Goal: Transaction & Acquisition: Purchase product/service

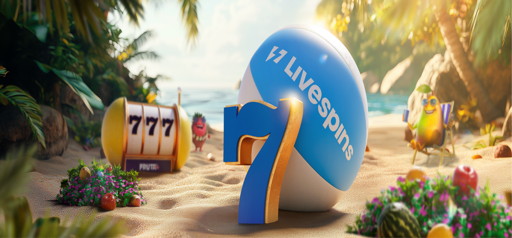
click at [60, 183] on input "***" at bounding box center [31, 187] width 57 height 8
type input "*"
type input "**"
click at [45, 205] on button "Talleta ja pelaa" at bounding box center [24, 209] width 42 height 8
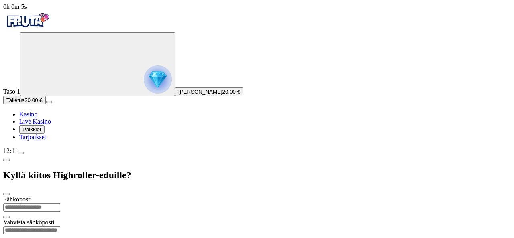
click at [60, 203] on input "email" at bounding box center [31, 207] width 57 height 8
type input "**********"
click at [60, 226] on input "email" at bounding box center [31, 230] width 57 height 8
type input "**********"
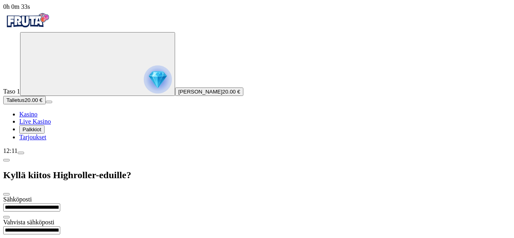
scroll to position [15, 0]
type input "*********"
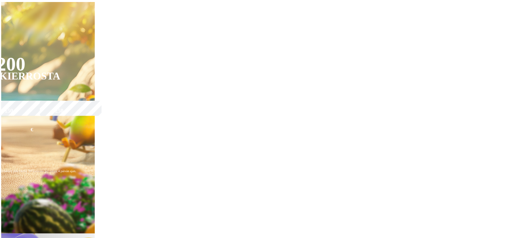
scroll to position [153, 0]
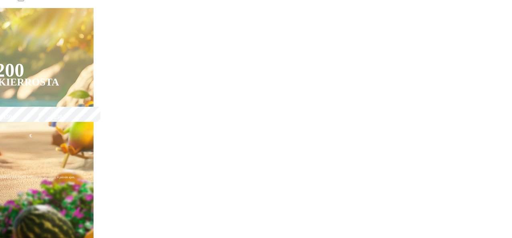
drag, startPoint x: 49, startPoint y: 224, endPoint x: 74, endPoint y: 221, distance: 25.0
click at [21, 0] on span "menu icon" at bounding box center [21, 0] width 0 height 0
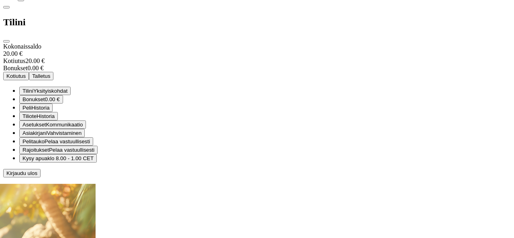
click at [21, 0] on span "menu icon" at bounding box center [21, 0] width 0 height 0
click at [6, 41] on span "close icon" at bounding box center [6, 41] width 0 height 0
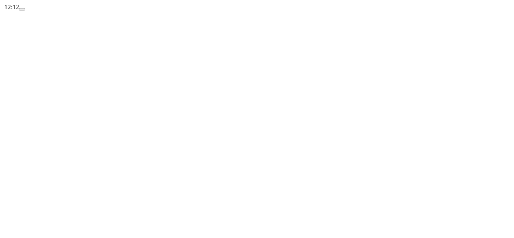
scroll to position [144, 0]
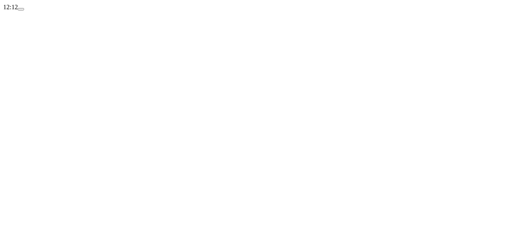
click at [18, 11] on div "12:12" at bounding box center [255, 7] width 505 height 7
drag, startPoint x: 18, startPoint y: 220, endPoint x: 26, endPoint y: 221, distance: 7.4
click at [22, 11] on div "12:12" at bounding box center [255, 7] width 505 height 7
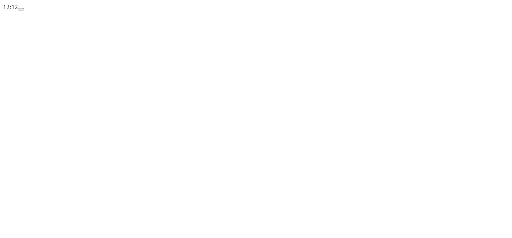
drag, startPoint x: 41, startPoint y: 226, endPoint x: 43, endPoint y: 219, distance: 8.0
click at [43, 11] on div "12:12" at bounding box center [255, 7] width 505 height 7
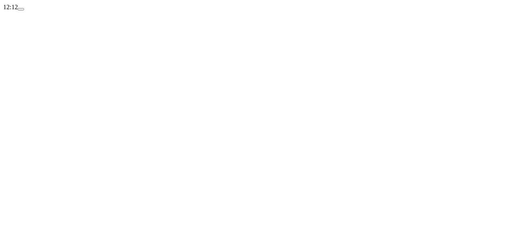
click at [56, 11] on div "12:12" at bounding box center [255, 7] width 505 height 7
click at [58, 11] on div "12:12" at bounding box center [255, 7] width 505 height 7
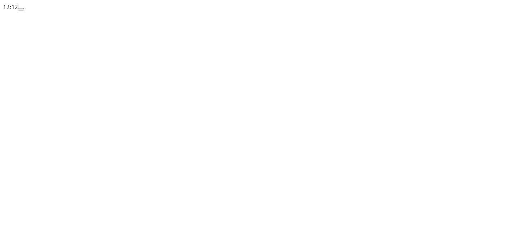
click at [59, 11] on div "12:12" at bounding box center [255, 7] width 505 height 7
drag, startPoint x: 59, startPoint y: 225, endPoint x: 73, endPoint y: 205, distance: 23.6
click at [65, 11] on div "12:12" at bounding box center [255, 7] width 505 height 7
click at [24, 10] on button "menu" at bounding box center [21, 9] width 6 height 2
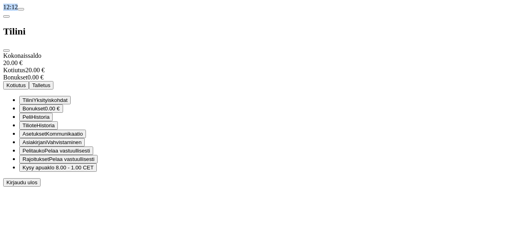
click at [63, 113] on button "Bonukset 0.00 €" at bounding box center [41, 108] width 44 height 8
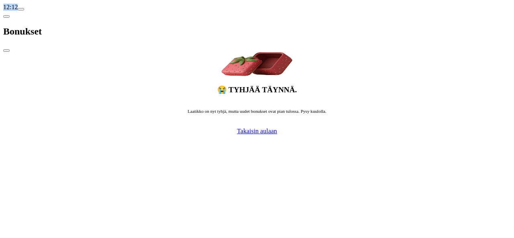
click at [6, 16] on span "chevron-left icon" at bounding box center [6, 16] width 0 height 0
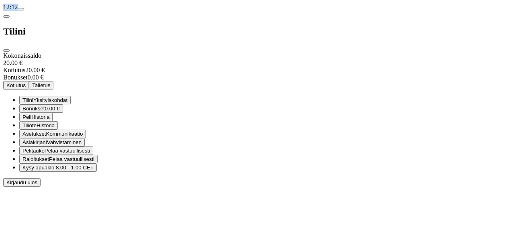
scroll to position [64, 0]
click at [67, 97] on span "Tilini Yksityiskohdat" at bounding box center [44, 100] width 45 height 6
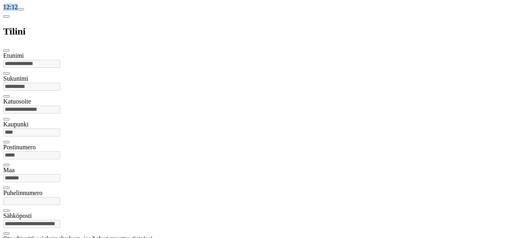
scroll to position [20, 0]
click at [6, 51] on span "close icon" at bounding box center [6, 51] width 0 height 0
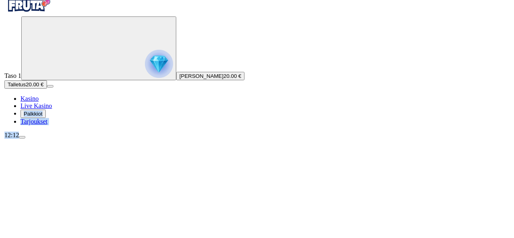
scroll to position [6, 0]
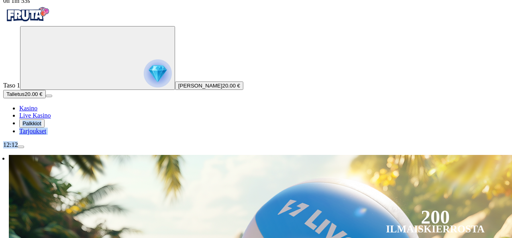
click at [21, 147] on span "menu icon" at bounding box center [21, 147] width 0 height 0
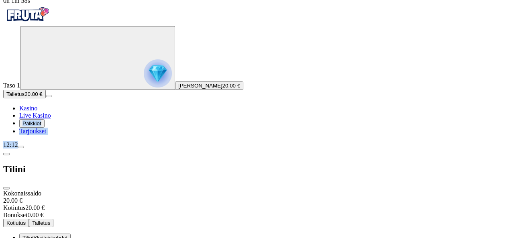
scroll to position [64, 0]
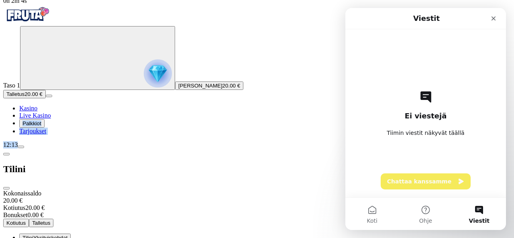
scroll to position [0, 0]
click at [420, 187] on button "Chattaa kanssamme" at bounding box center [425, 181] width 90 height 16
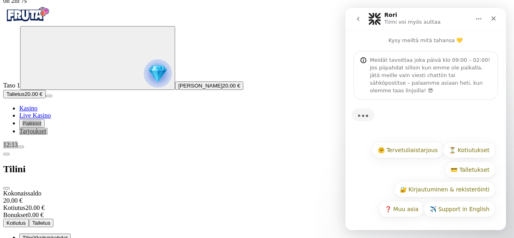
click at [419, 144] on button "🤗 Tervetuliaistarjous" at bounding box center [408, 150] width 72 height 16
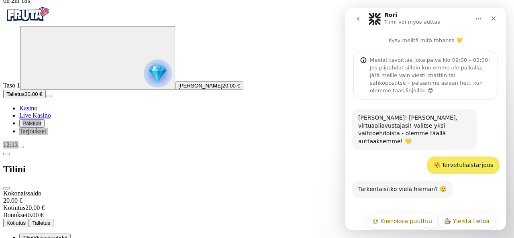
scroll to position [35, 0]
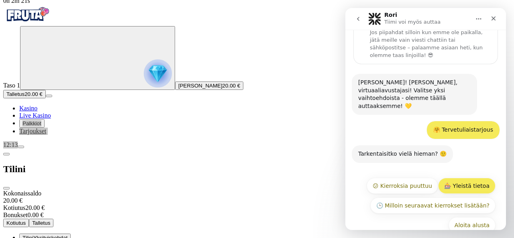
click at [462, 178] on button "🎰 Yleistä tietoa" at bounding box center [466, 186] width 57 height 16
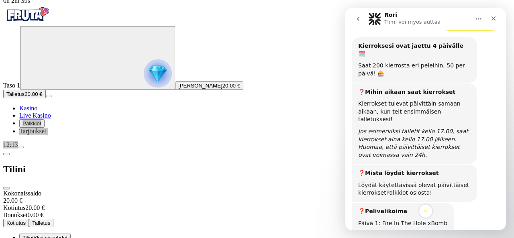
scroll to position [194, 0]
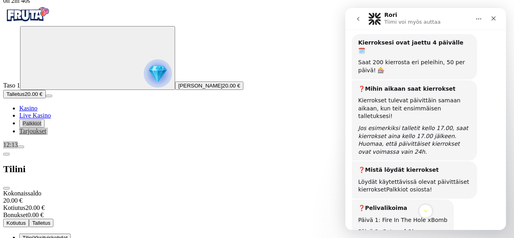
click at [406, 186] on link "Palkkiot osiosta!" at bounding box center [409, 189] width 46 height 6
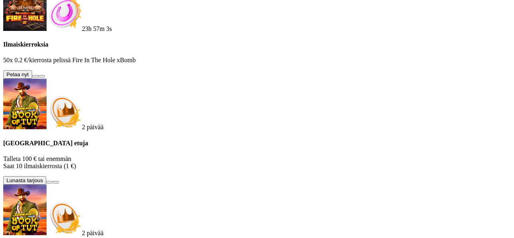
click at [39, 75] on button at bounding box center [35, 76] width 6 height 2
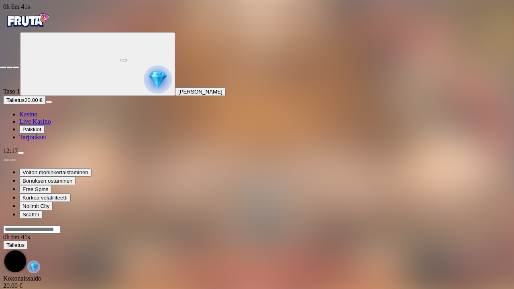
click at [3, 67] on span "close icon" at bounding box center [3, 67] width 0 height 0
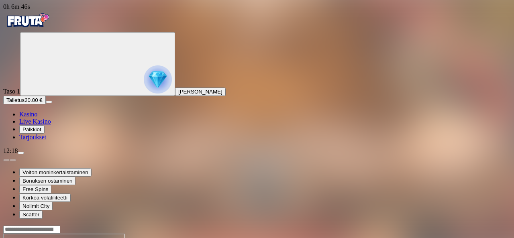
click at [37, 118] on span "Kasino" at bounding box center [28, 114] width 18 height 7
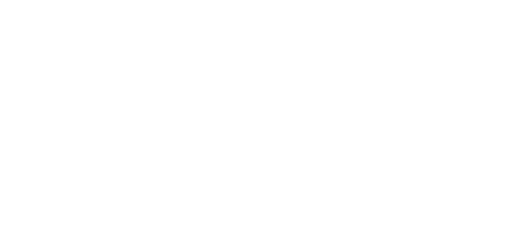
scroll to position [712, 0]
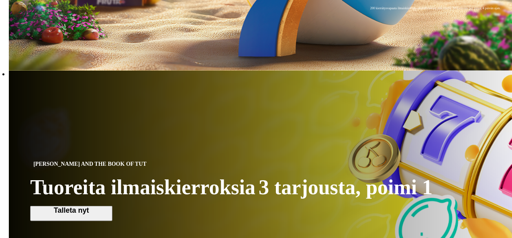
scroll to position [315, 0]
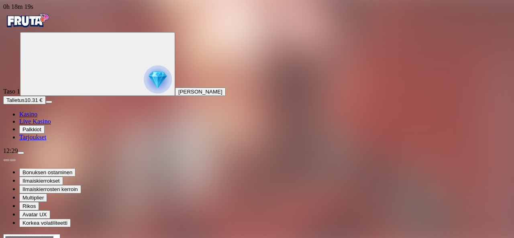
drag, startPoint x: 464, startPoint y: 66, endPoint x: 464, endPoint y: 100, distance: 34.1
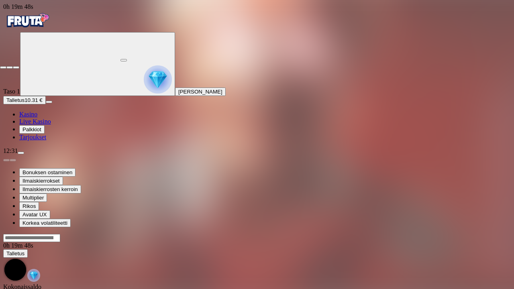
click at [3, 67] on span "close icon" at bounding box center [3, 67] width 0 height 0
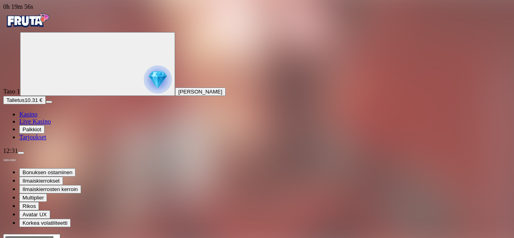
click at [37, 118] on span "Kasino" at bounding box center [28, 114] width 18 height 7
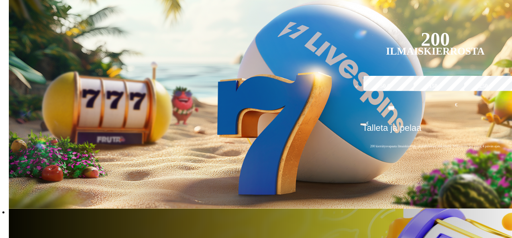
scroll to position [181, 0]
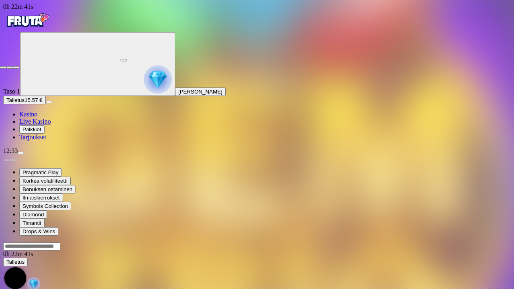
click at [3, 67] on span "close icon" at bounding box center [3, 67] width 0 height 0
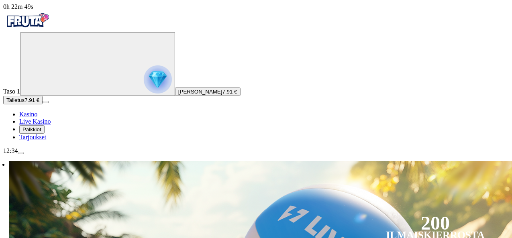
type input "****"
